Goal: Find contact information

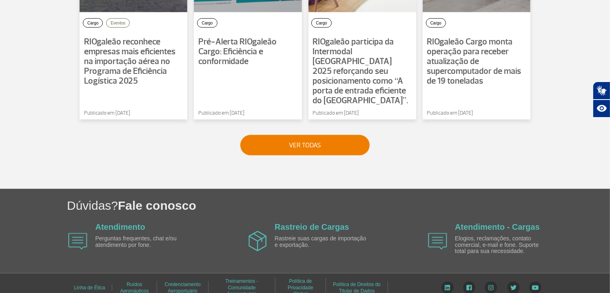
scroll to position [694, 0]
click at [474, 222] on link "Atendimento - Cargas" at bounding box center [497, 226] width 85 height 9
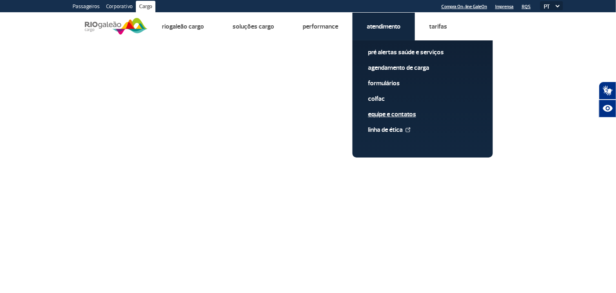
click at [387, 114] on link "Equipe e Contatos" at bounding box center [422, 114] width 109 height 9
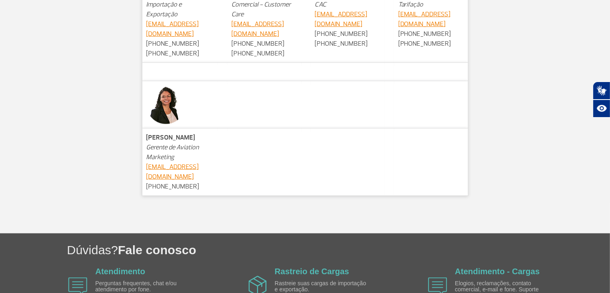
scroll to position [568, 0]
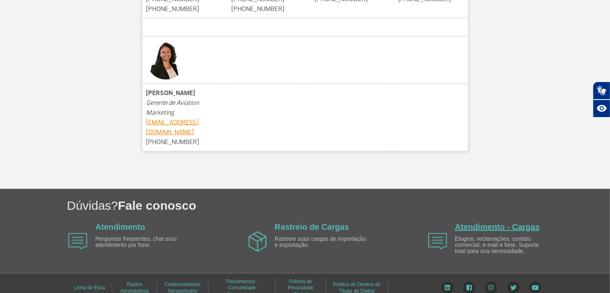
click at [497, 222] on link "Atendimento - Cargas" at bounding box center [497, 226] width 85 height 9
